Goal: Find specific page/section: Find specific page/section

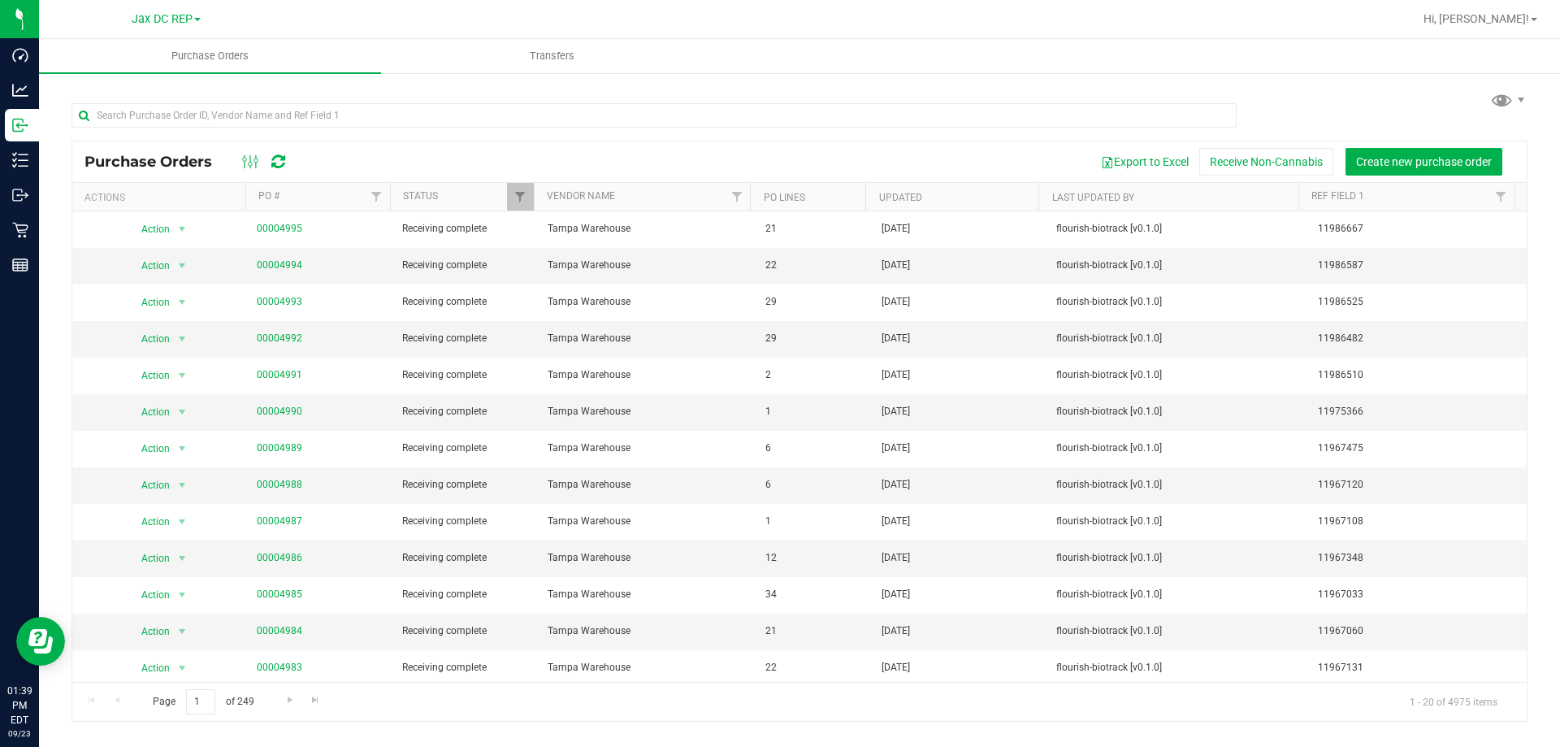
click at [154, 11] on link "Jax DC REP" at bounding box center [166, 18] width 69 height 15
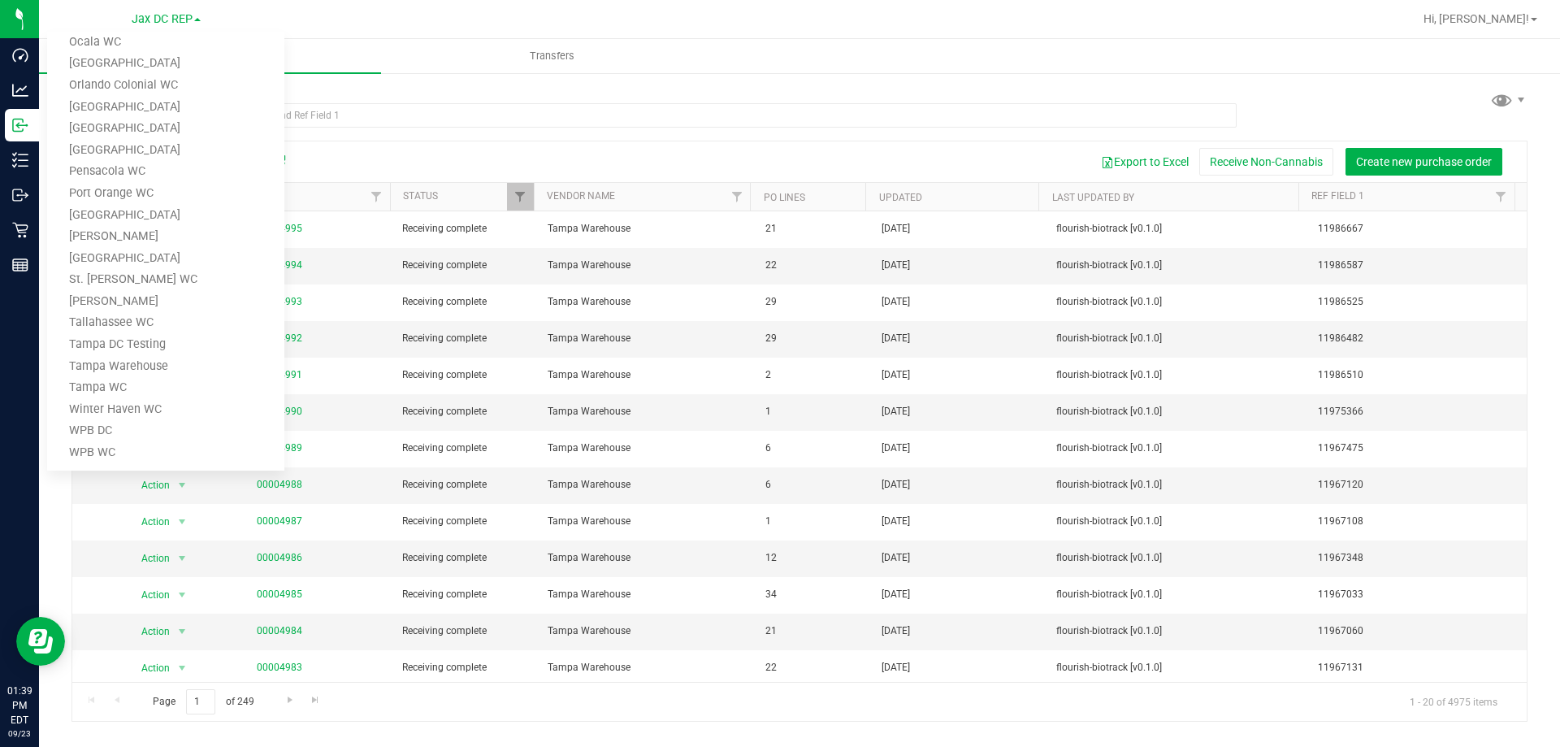
scroll to position [534, 0]
click at [91, 372] on link "Tampa Warehouse" at bounding box center [165, 366] width 237 height 22
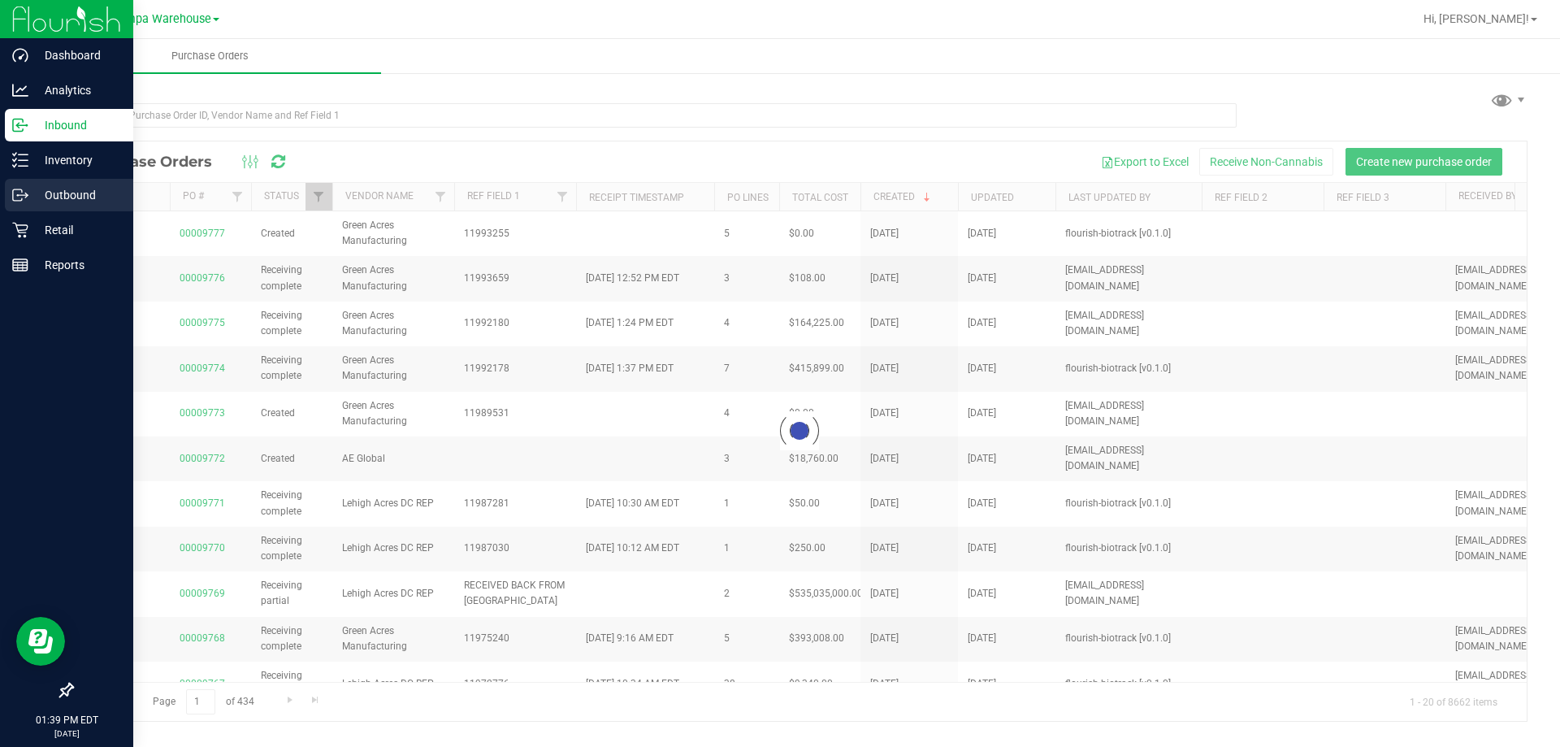
click at [20, 197] on icon at bounding box center [20, 195] width 16 height 16
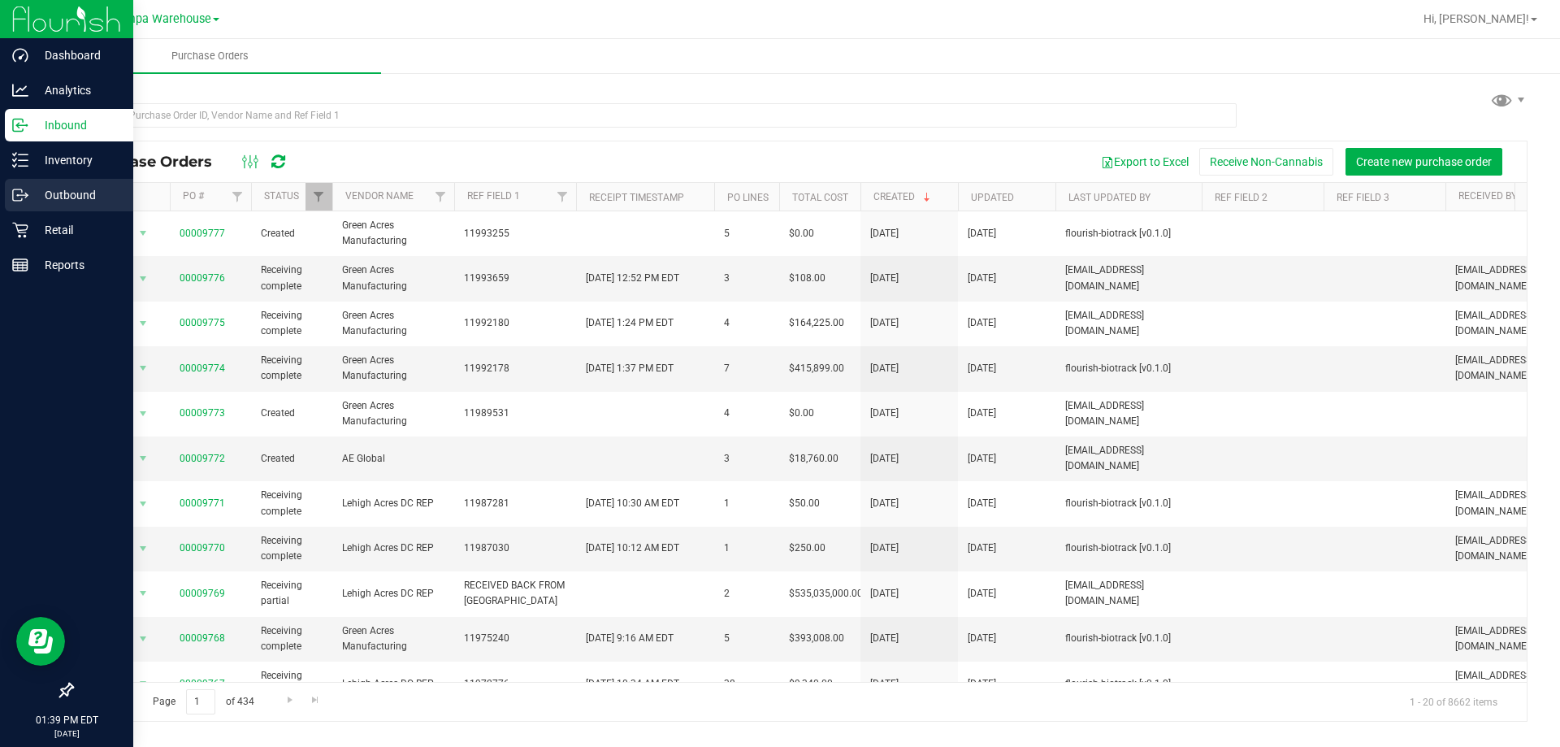
click at [8, 191] on div "Outbound" at bounding box center [69, 195] width 128 height 33
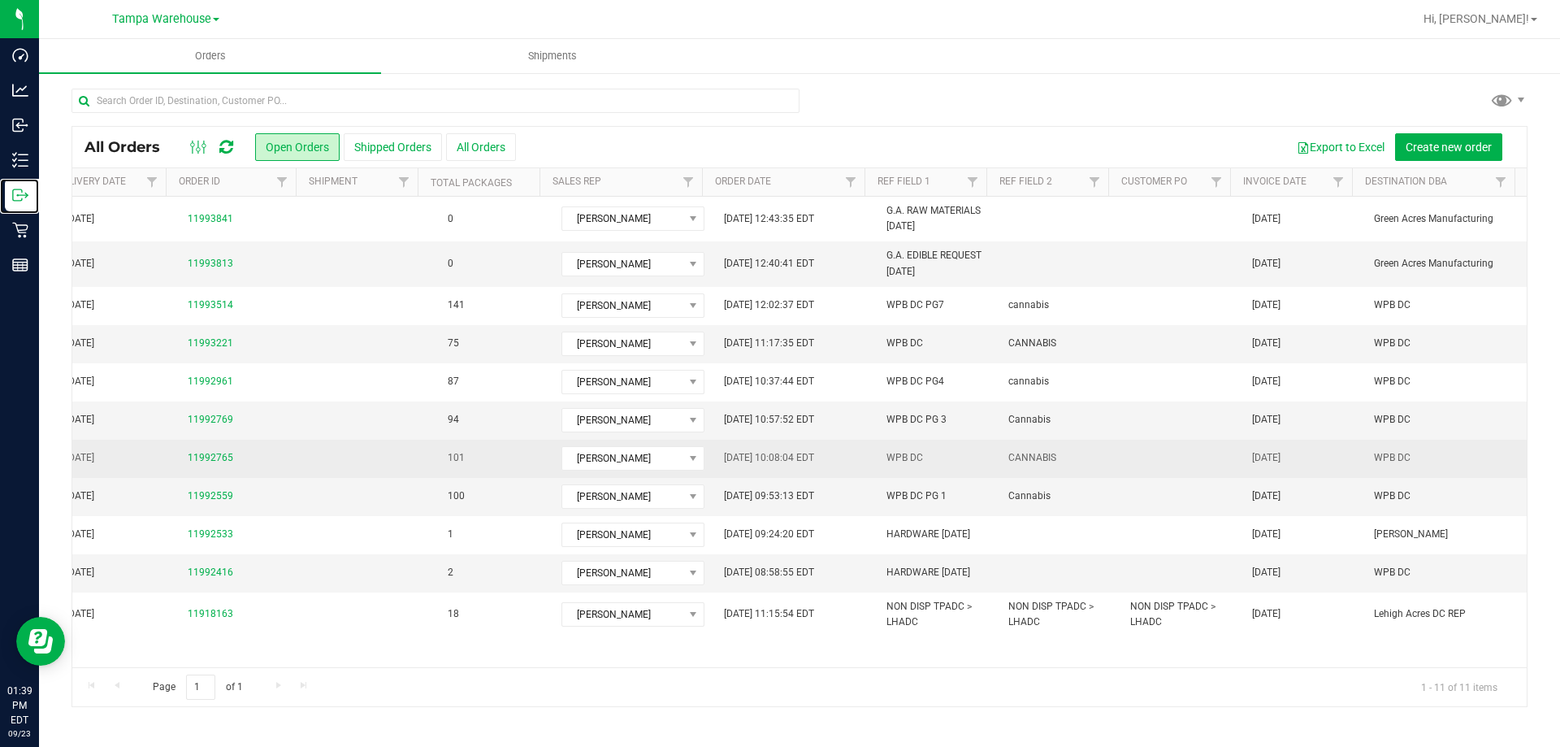
scroll to position [0, 543]
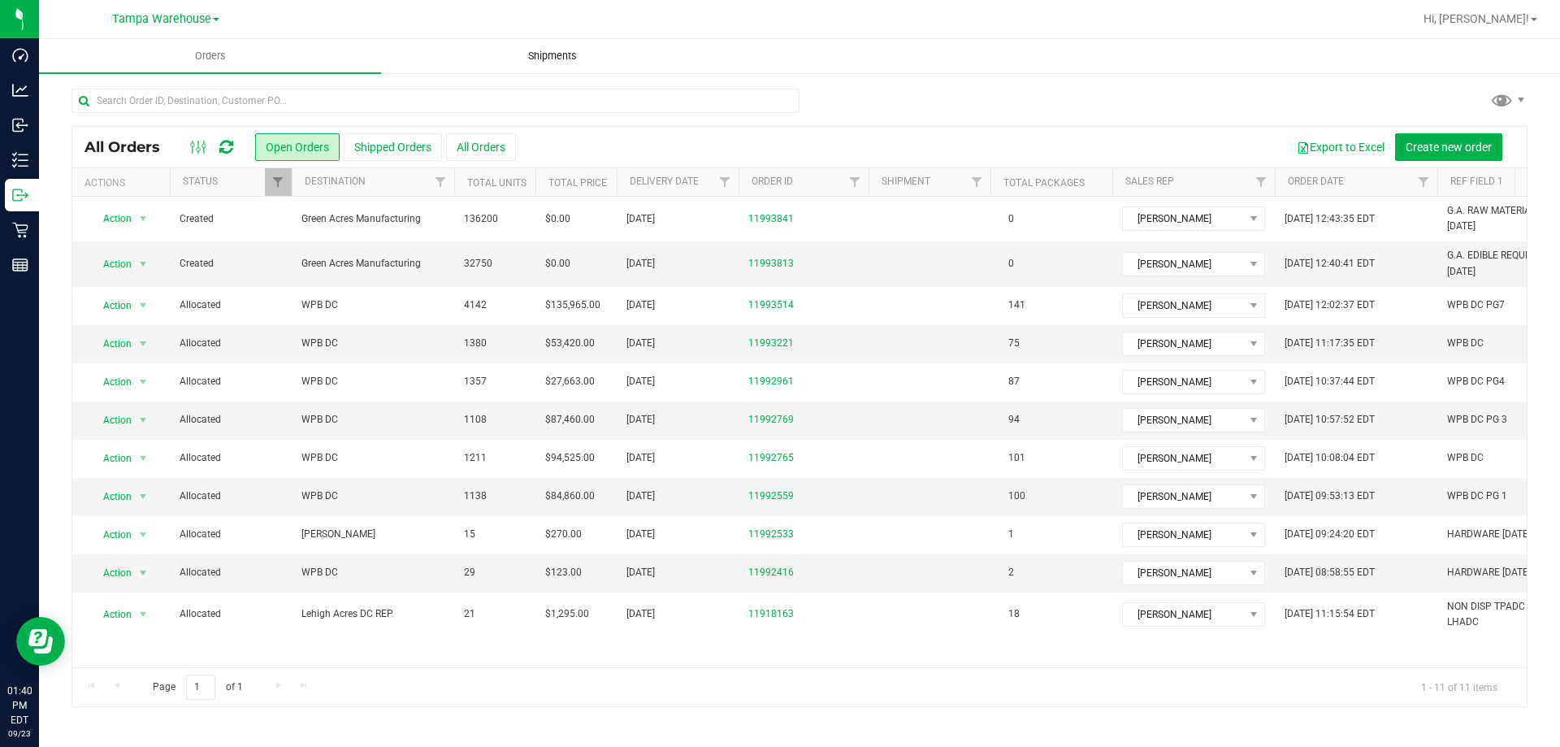
click at [548, 59] on span "Shipments" at bounding box center [552, 56] width 93 height 15
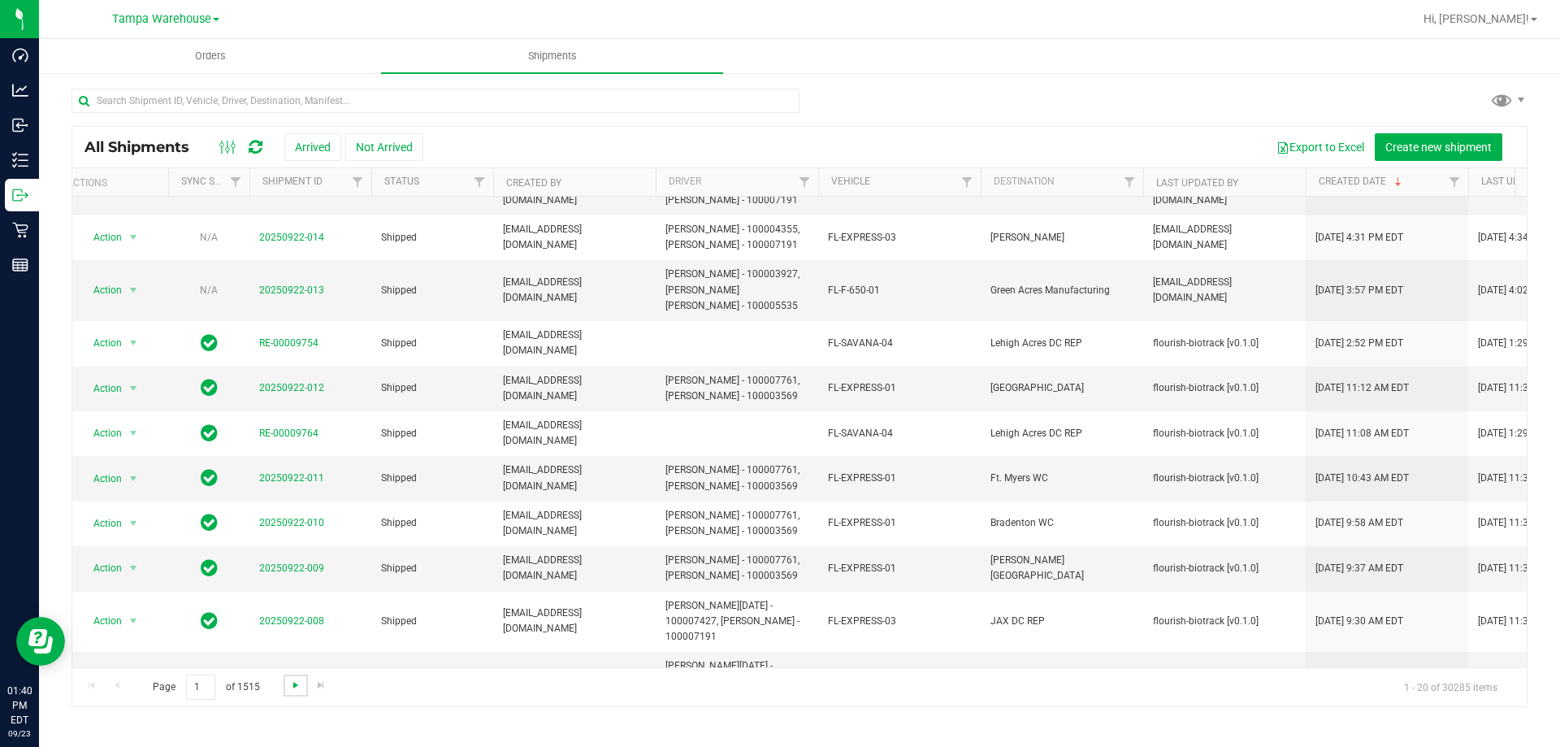
click at [292, 688] on span "Go to the next page" at bounding box center [295, 685] width 13 height 13
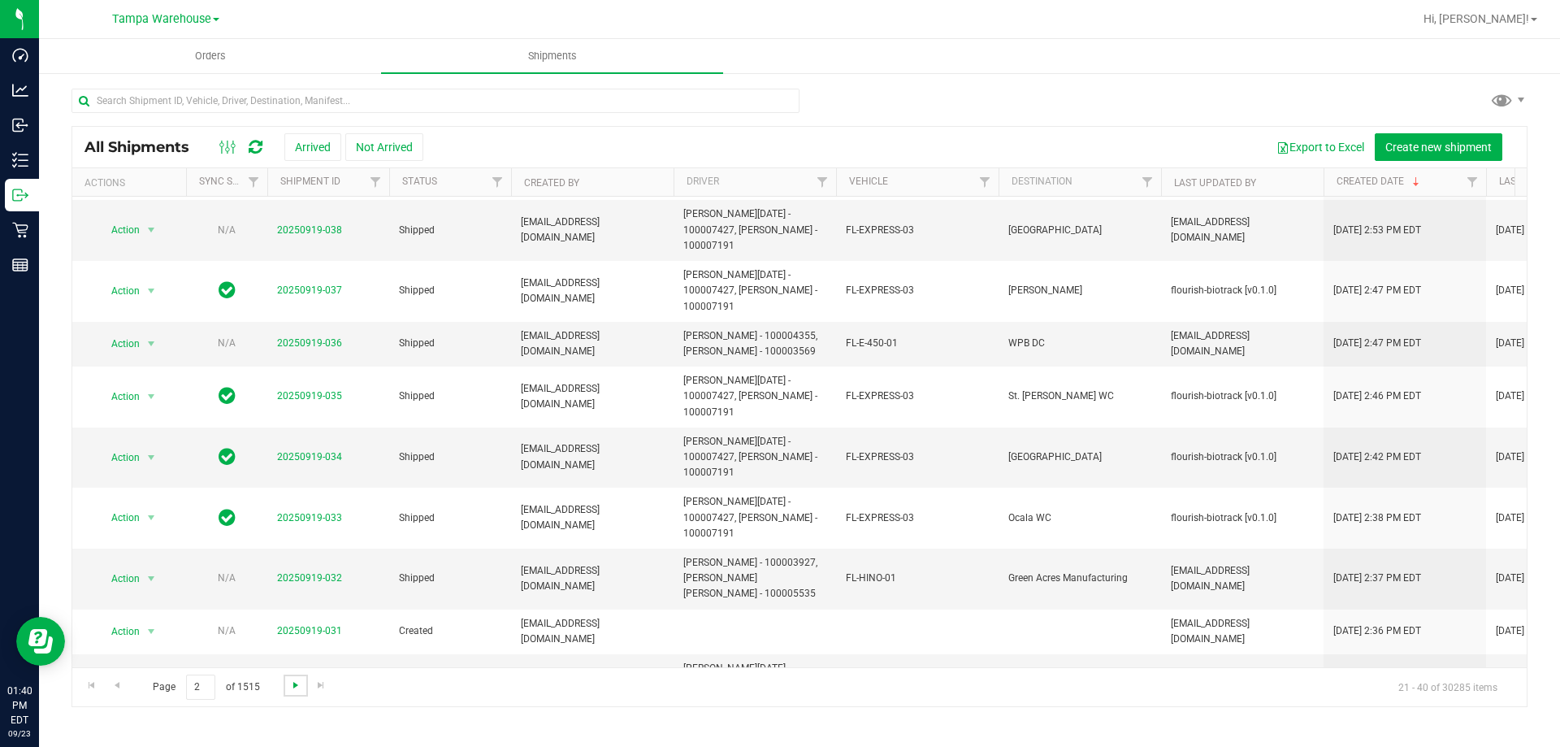
click at [297, 683] on span "Go to the next page" at bounding box center [295, 685] width 13 height 13
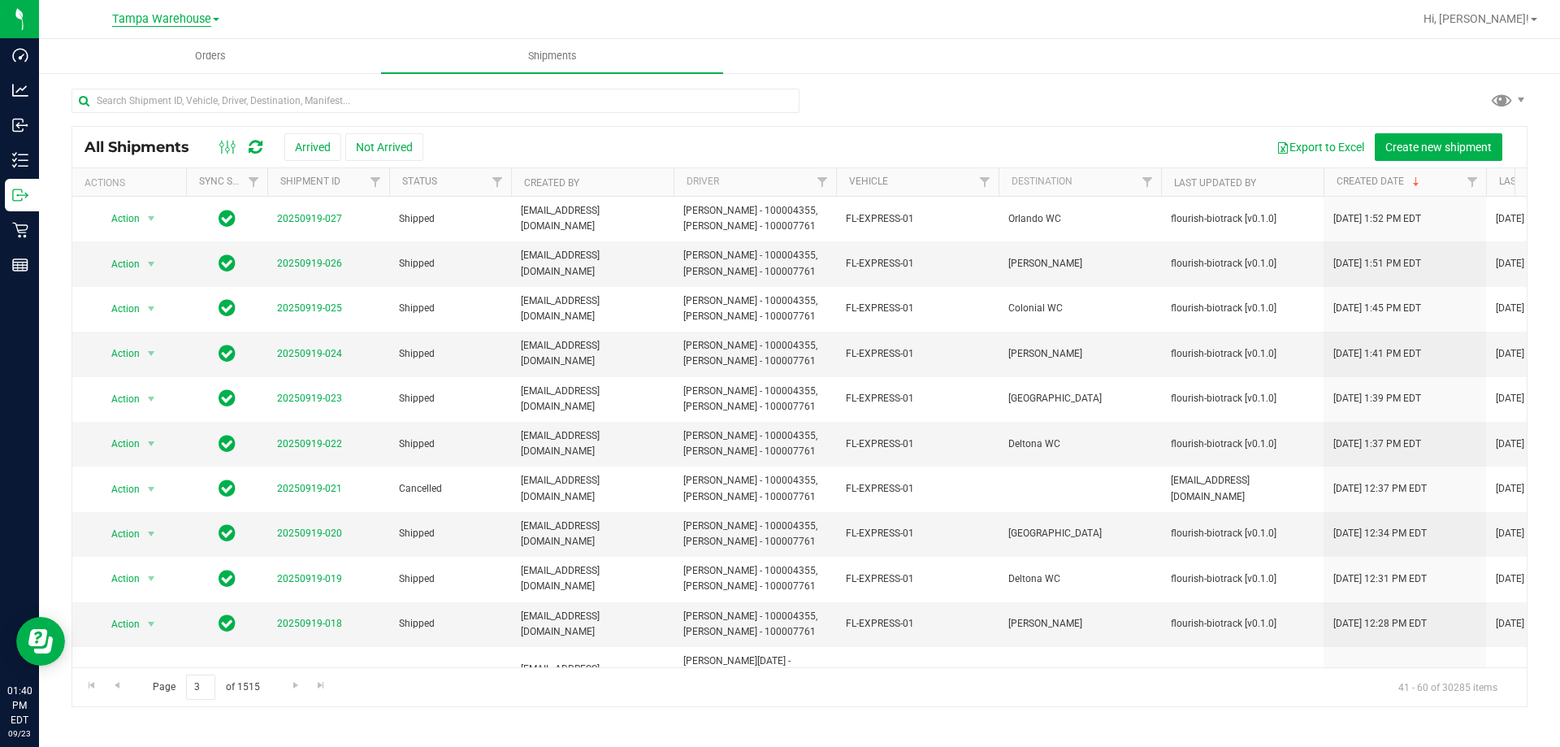
click at [202, 18] on span "Tampa Warehouse" at bounding box center [161, 19] width 99 height 15
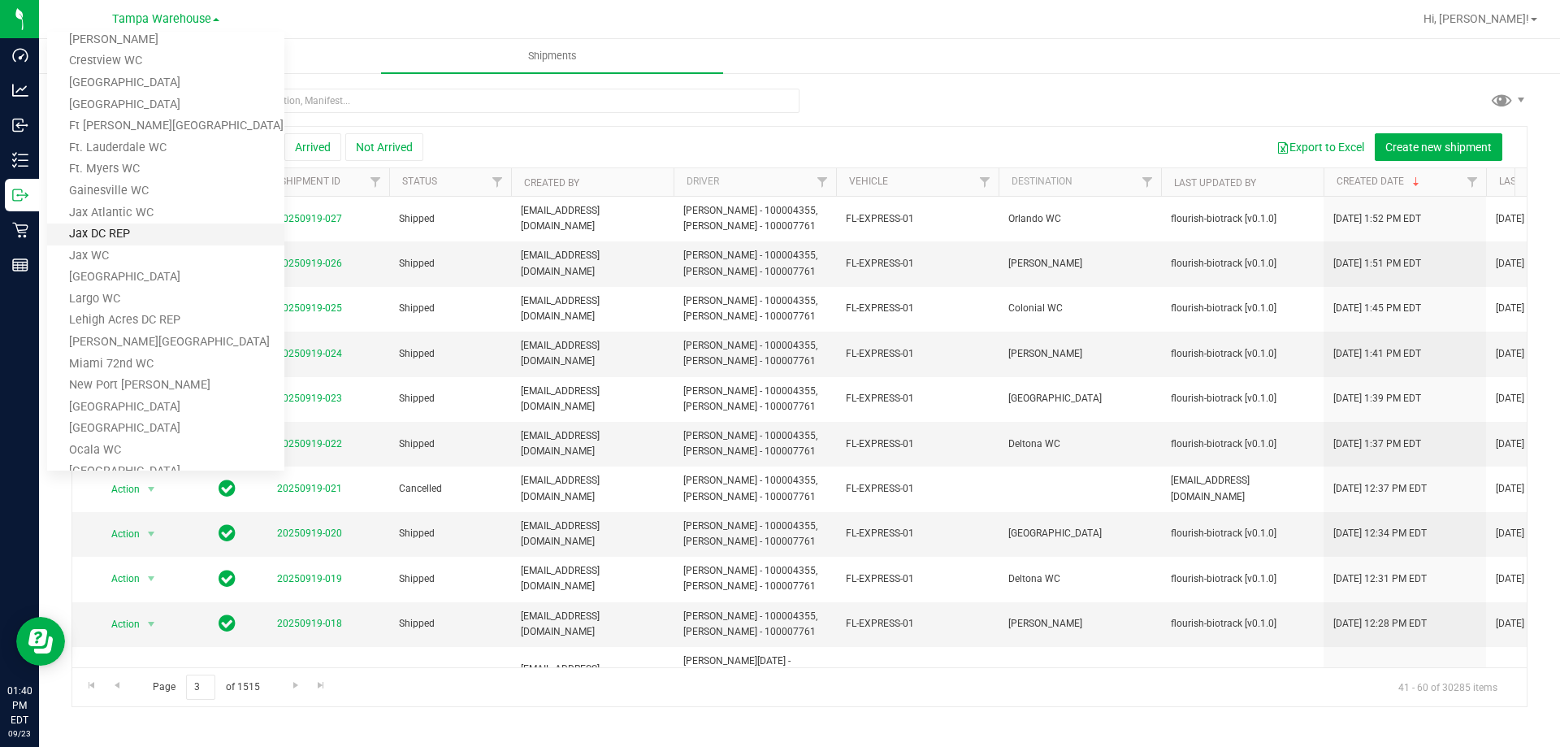
click at [102, 235] on link "Jax DC REP" at bounding box center [165, 234] width 237 height 22
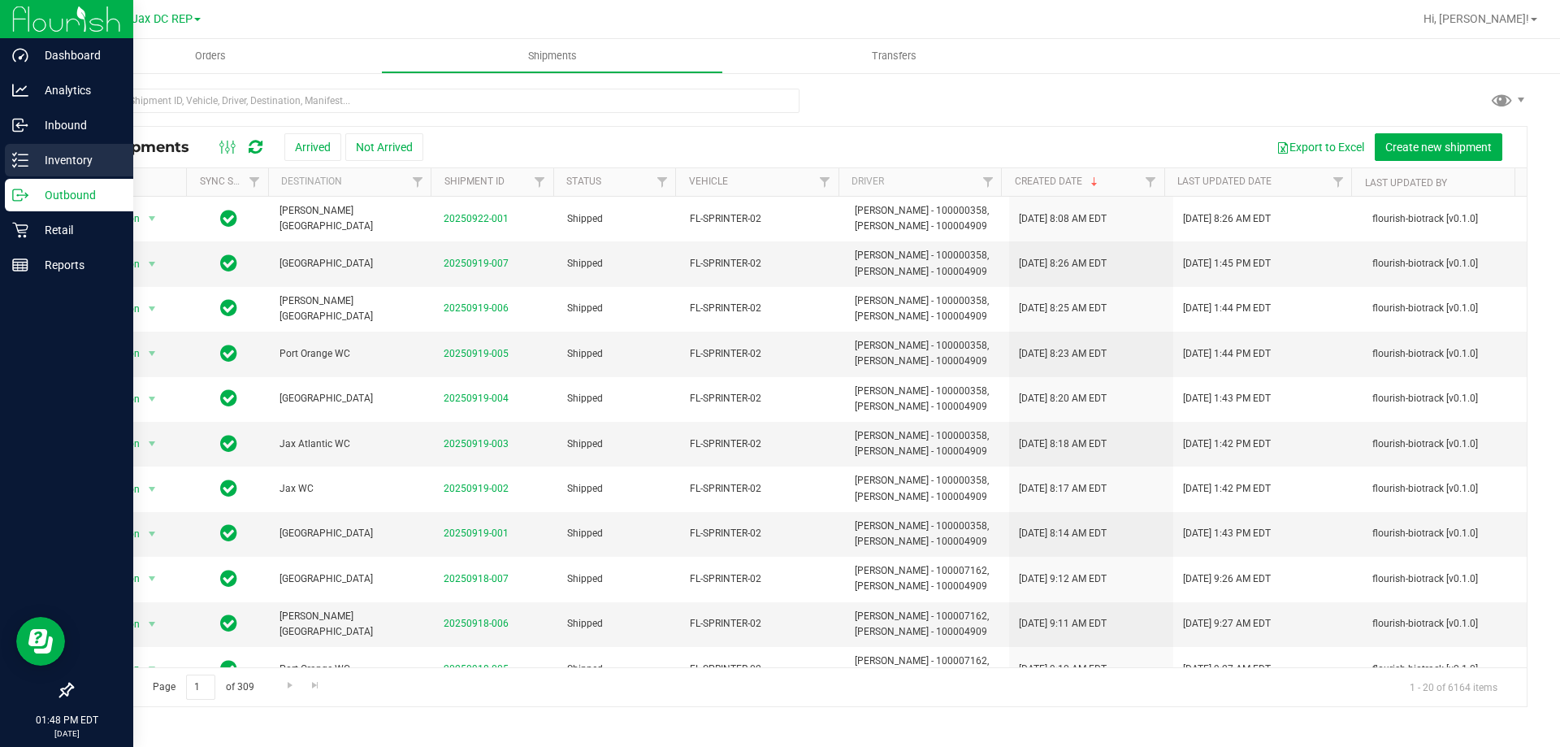
click at [28, 158] on p "Inventory" at bounding box center [77, 160] width 98 height 20
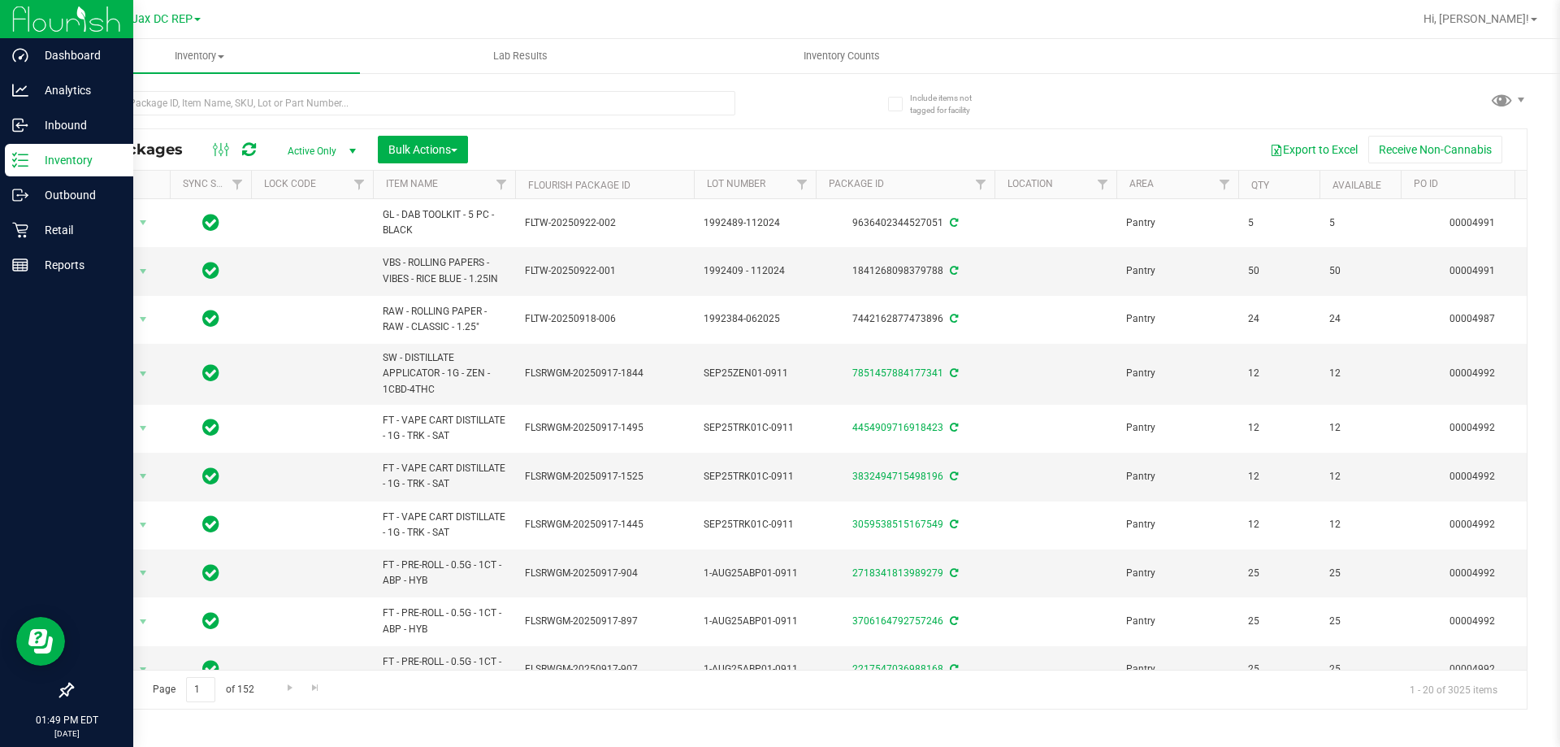
click at [34, 157] on p "Inventory" at bounding box center [77, 160] width 98 height 20
